Goal: Information Seeking & Learning: Learn about a topic

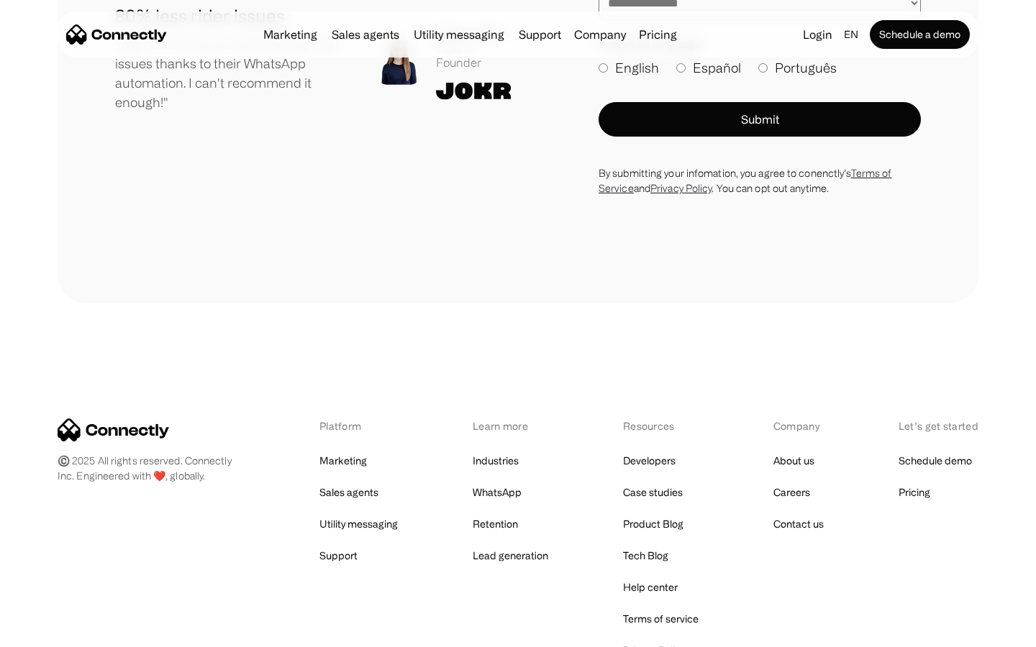
scroll to position [7907, 0]
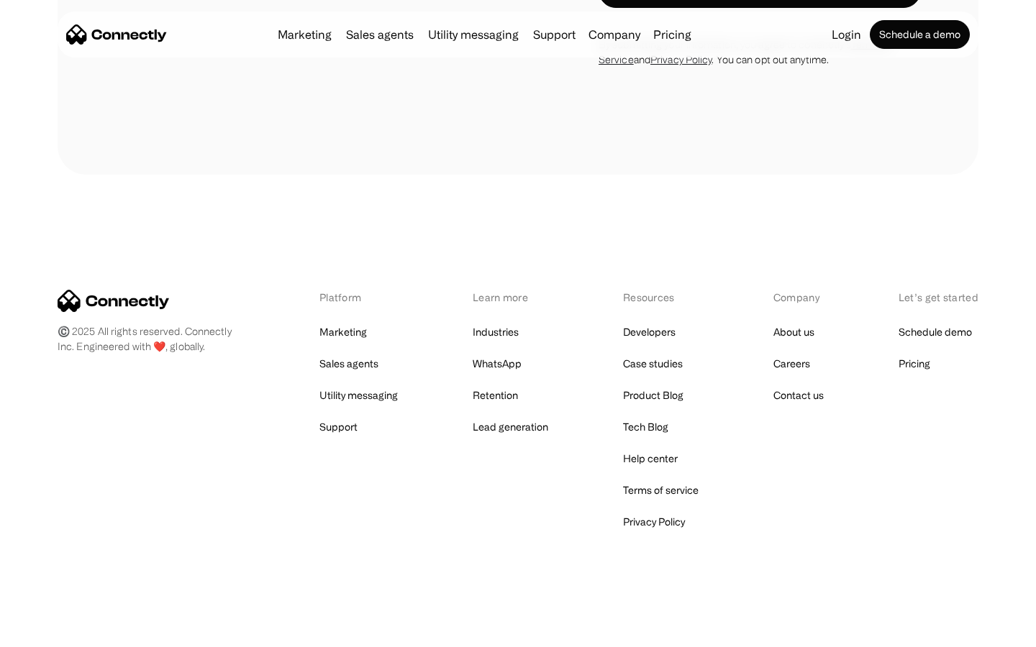
scroll to position [1251, 0]
